Goal: Task Accomplishment & Management: Use online tool/utility

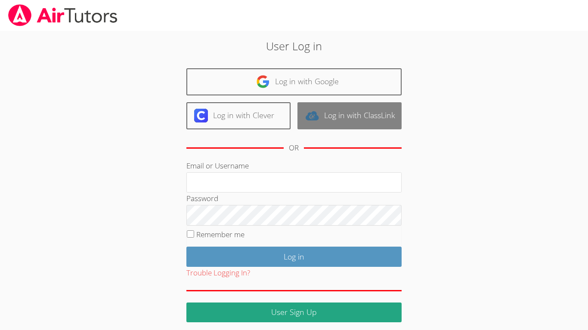
click at [316, 118] on img at bounding box center [312, 116] width 14 height 14
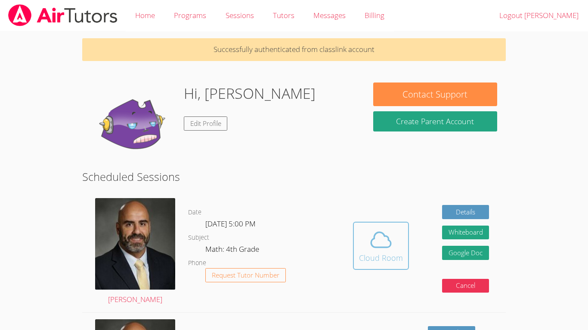
click at [367, 244] on span at bounding box center [381, 240] width 44 height 24
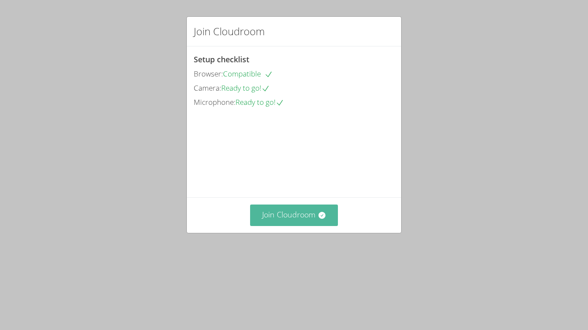
click at [330, 226] on button "Join Cloudroom" at bounding box center [294, 215] width 88 height 21
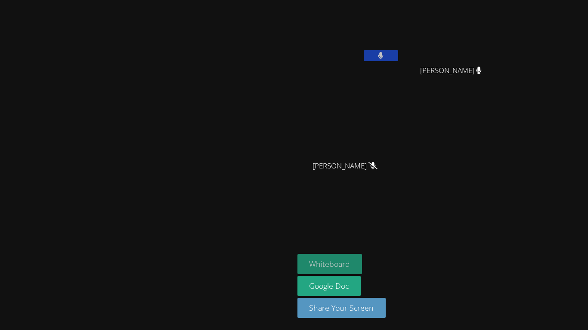
click at [362, 258] on button "Whiteboard" at bounding box center [329, 264] width 65 height 20
click at [211, 131] on video at bounding box center [146, 148] width 129 height 161
